Goal: Task Accomplishment & Management: Manage account settings

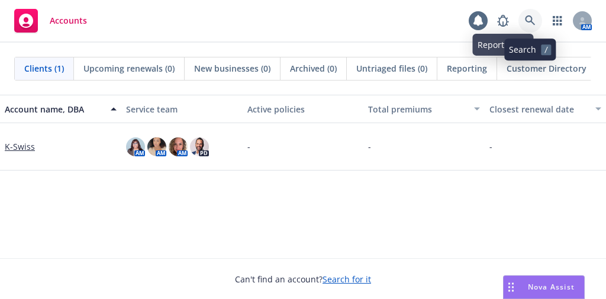
click at [528, 23] on icon at bounding box center [530, 20] width 11 height 11
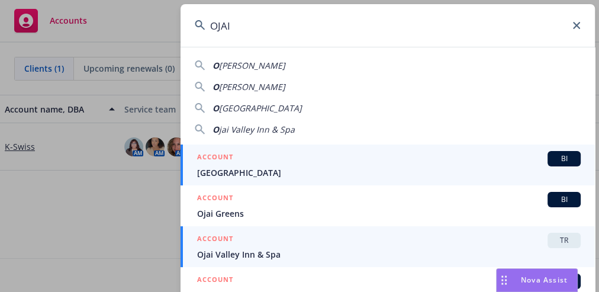
type input "OJAI"
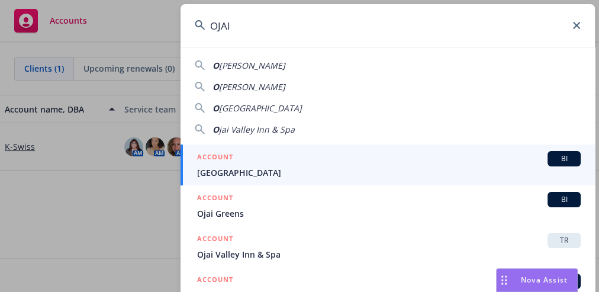
click at [434, 245] on div "ACCOUNT TR" at bounding box center [389, 240] width 384 height 15
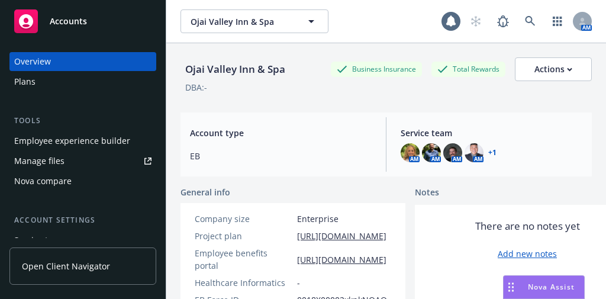
click at [59, 140] on div "Employee experience builder" at bounding box center [72, 140] width 116 height 19
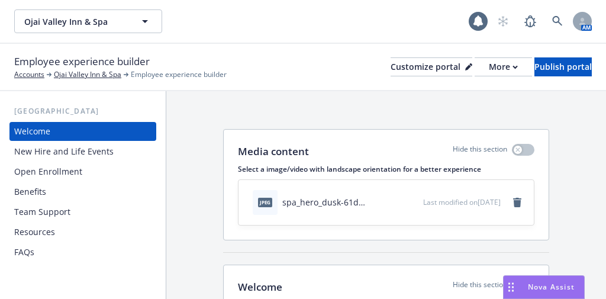
click at [101, 192] on div "Benefits" at bounding box center [82, 191] width 137 height 19
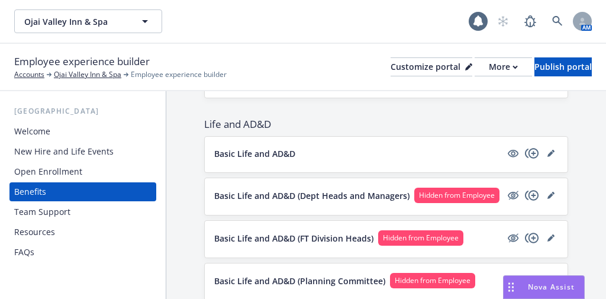
scroll to position [616, 0]
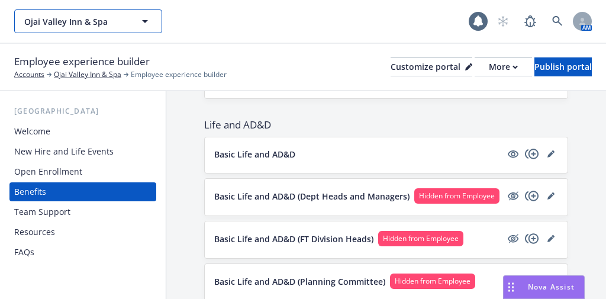
drag, startPoint x: 374, startPoint y: 0, endPoint x: 76, endPoint y: 20, distance: 297.9
click at [76, 20] on button "Ojai Valley Inn & Spa" at bounding box center [88, 21] width 148 height 24
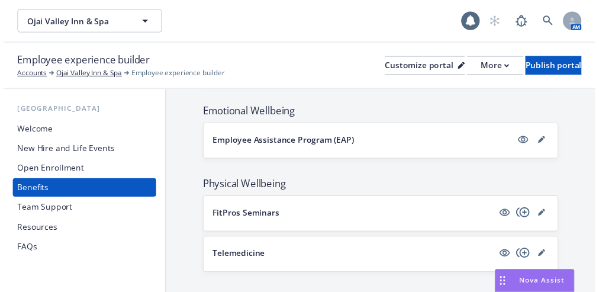
scroll to position [1563, 0]
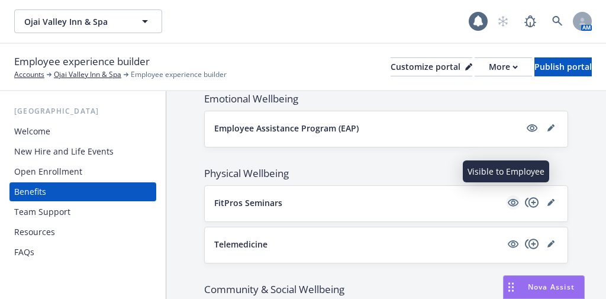
click at [510, 199] on icon "visible" at bounding box center [513, 203] width 11 height 8
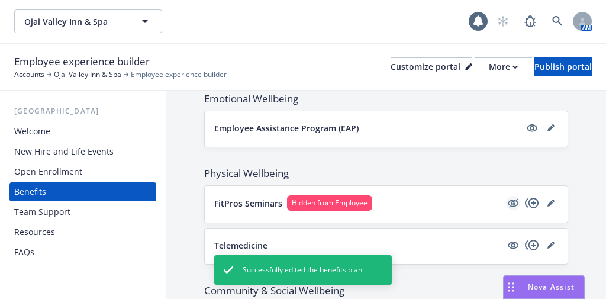
click at [506, 198] on icon "hidden" at bounding box center [513, 203] width 14 height 14
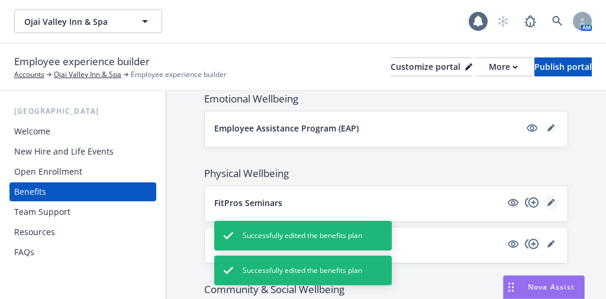
click at [548, 199] on icon "editPencil" at bounding box center [551, 202] width 7 height 7
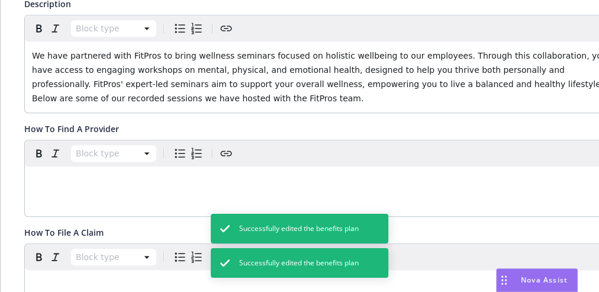
scroll to position [187, 0]
